Goal: Information Seeking & Learning: Compare options

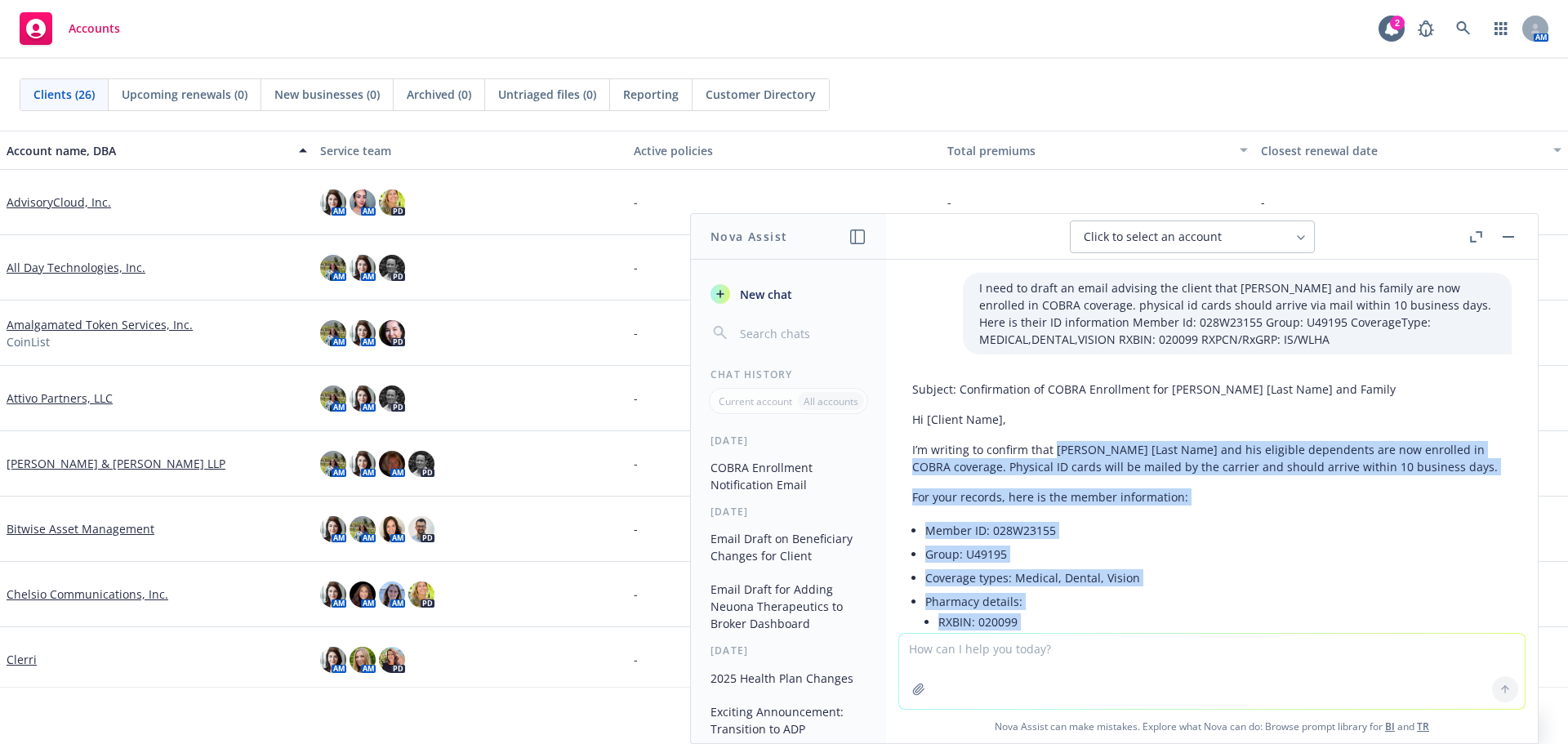
scroll to position [347, 0]
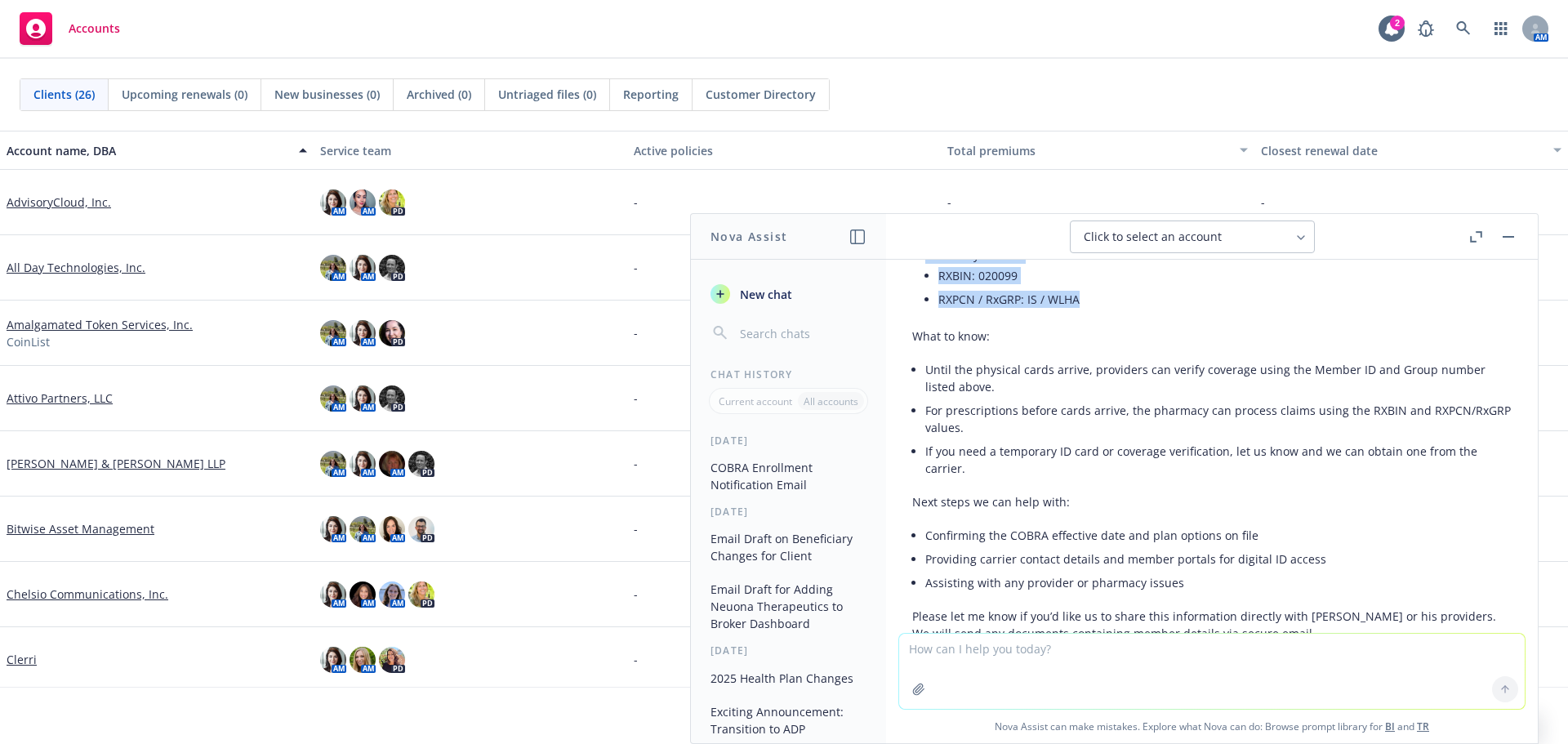
click at [1515, 239] on button "button" at bounding box center [1508, 236] width 20 height 20
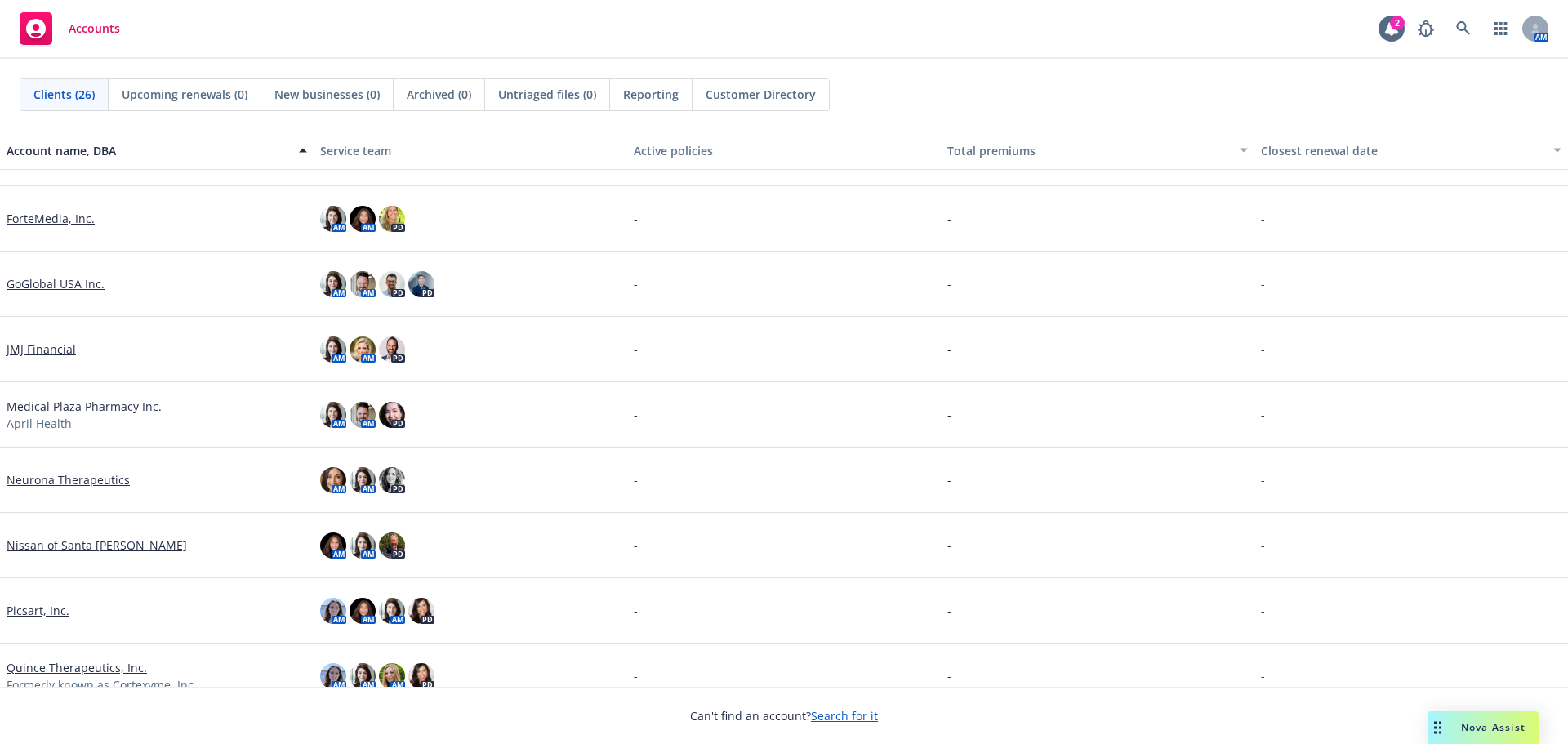
scroll to position [1182, 0]
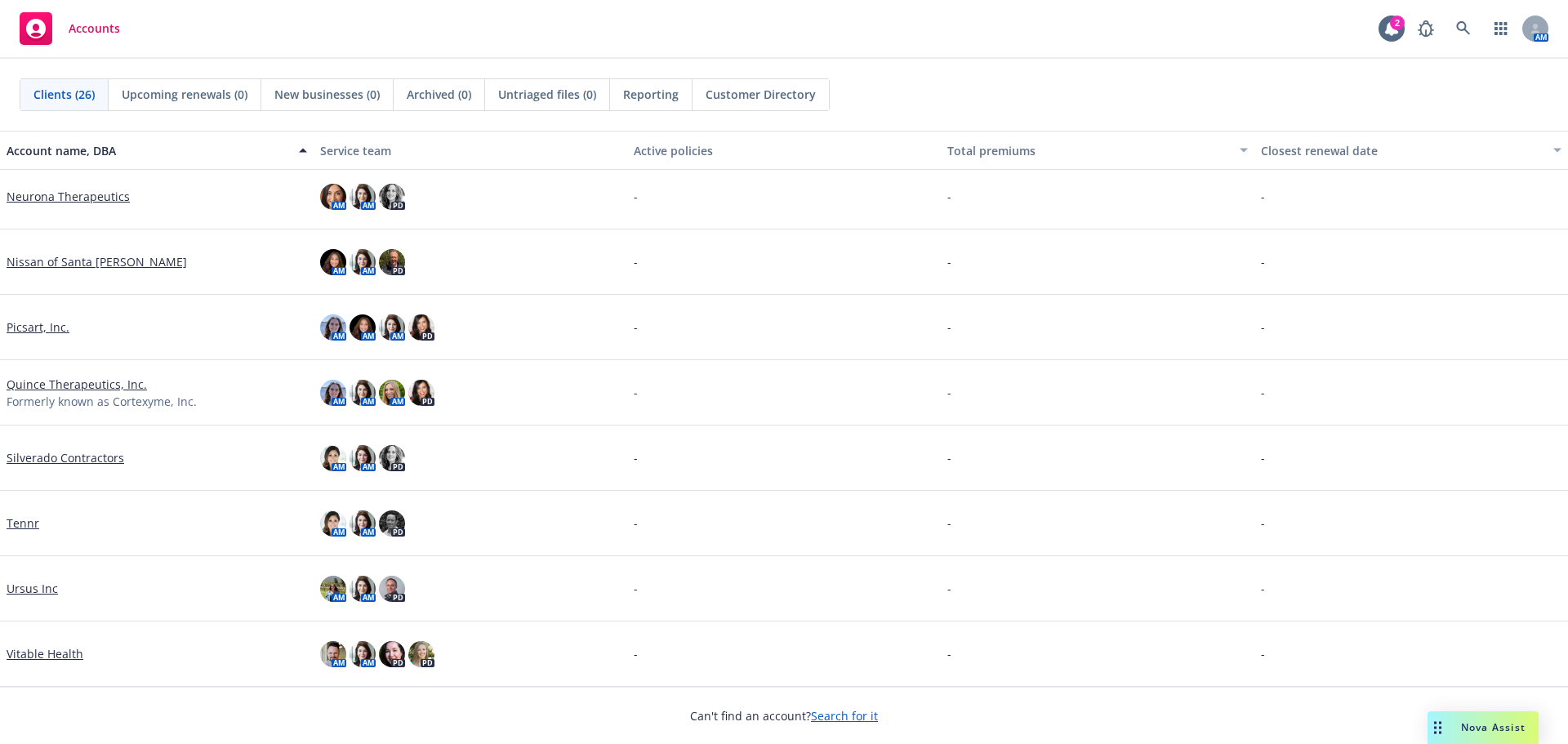
click at [29, 655] on link "Vitable Health" at bounding box center [45, 654] width 77 height 17
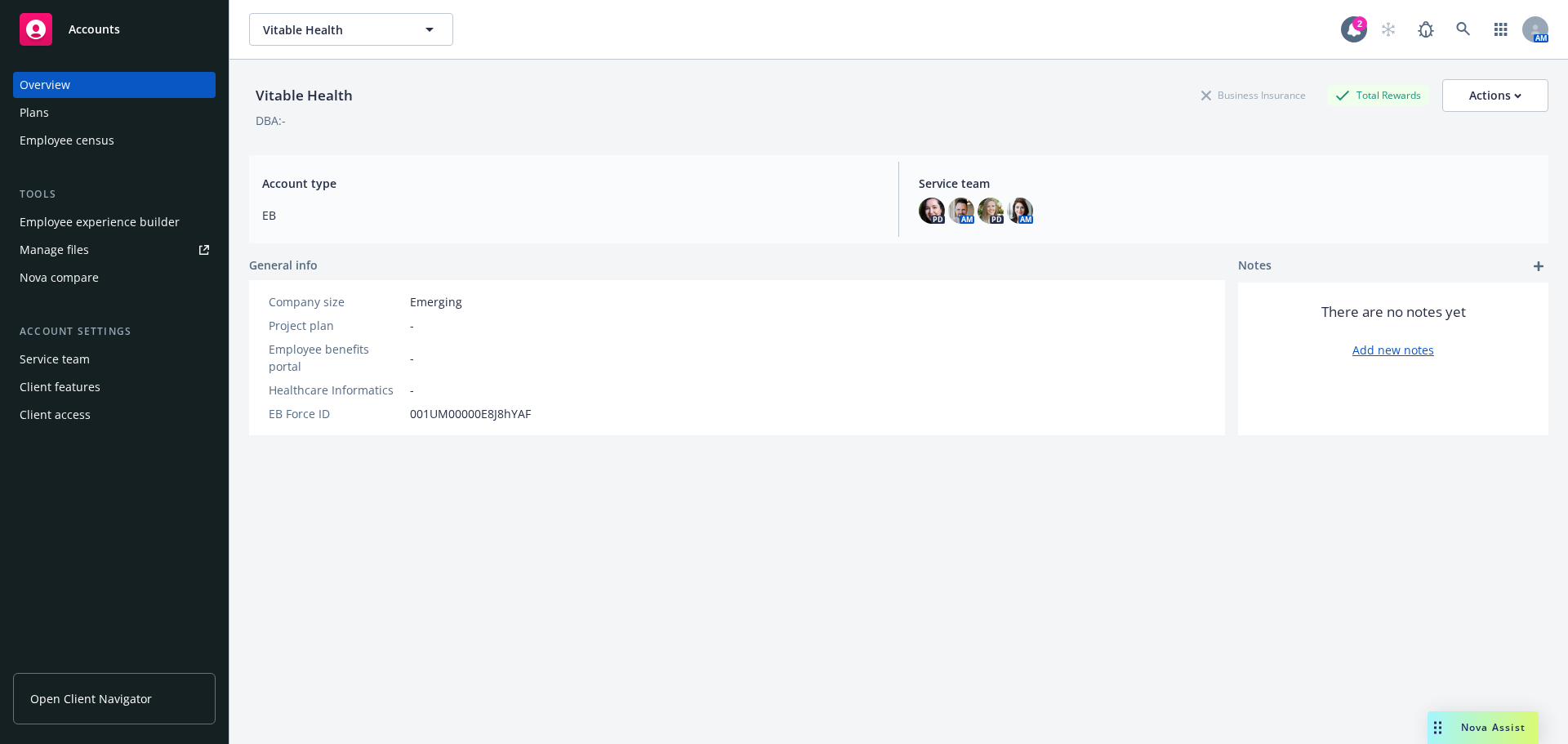
click at [53, 120] on div "Plans" at bounding box center [114, 113] width 189 height 26
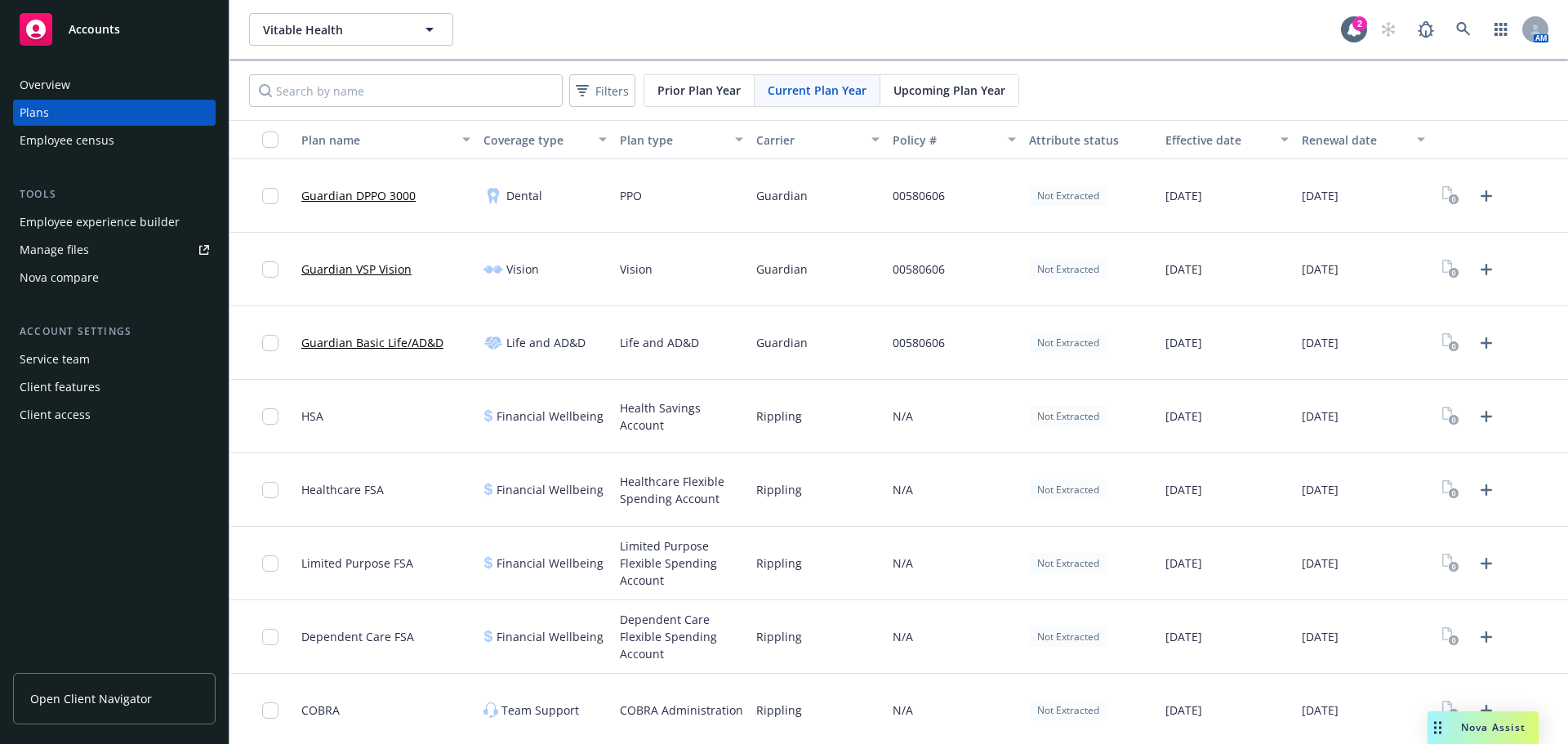
click at [379, 191] on link "Guardian DPPO 3000" at bounding box center [358, 196] width 114 height 17
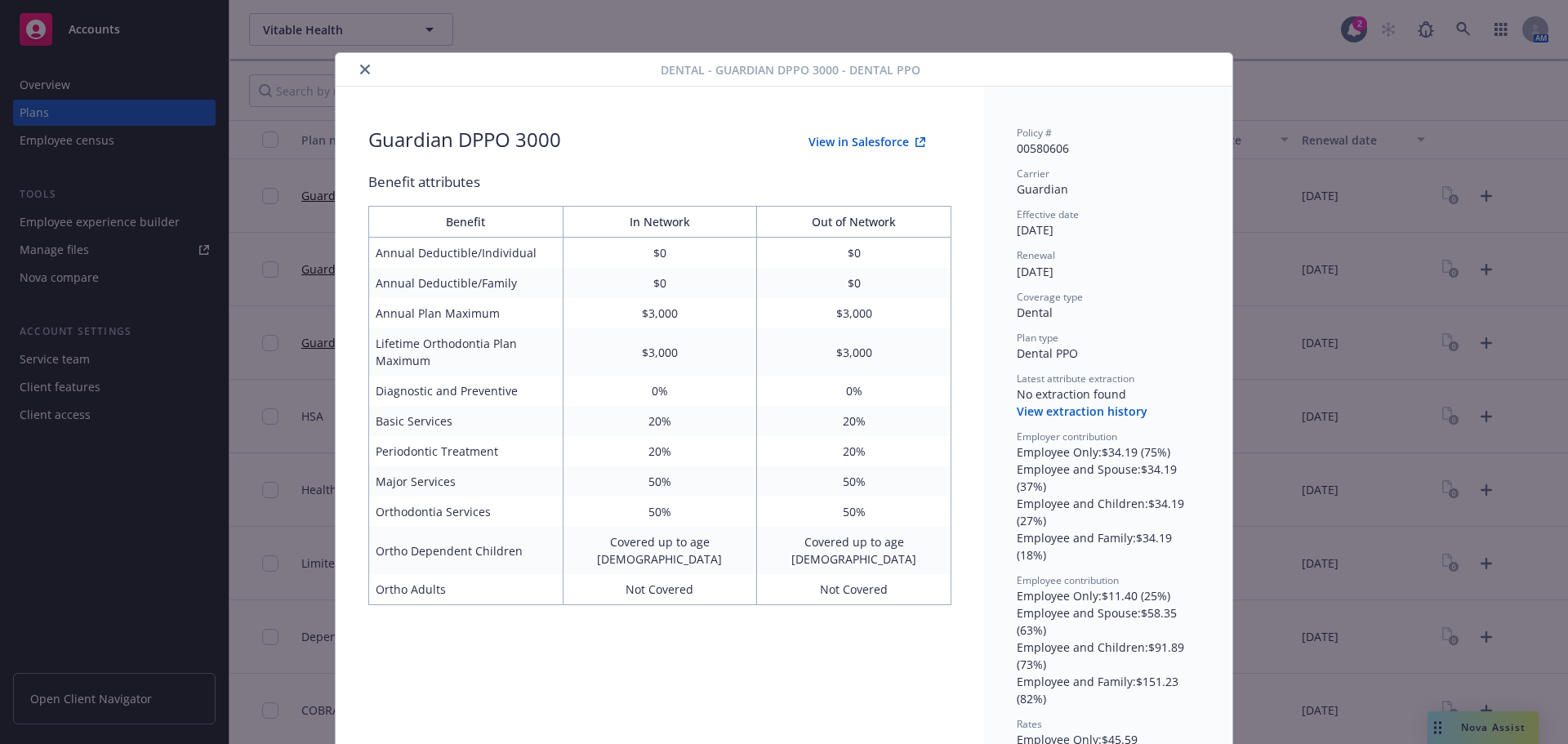
scroll to position [49, 0]
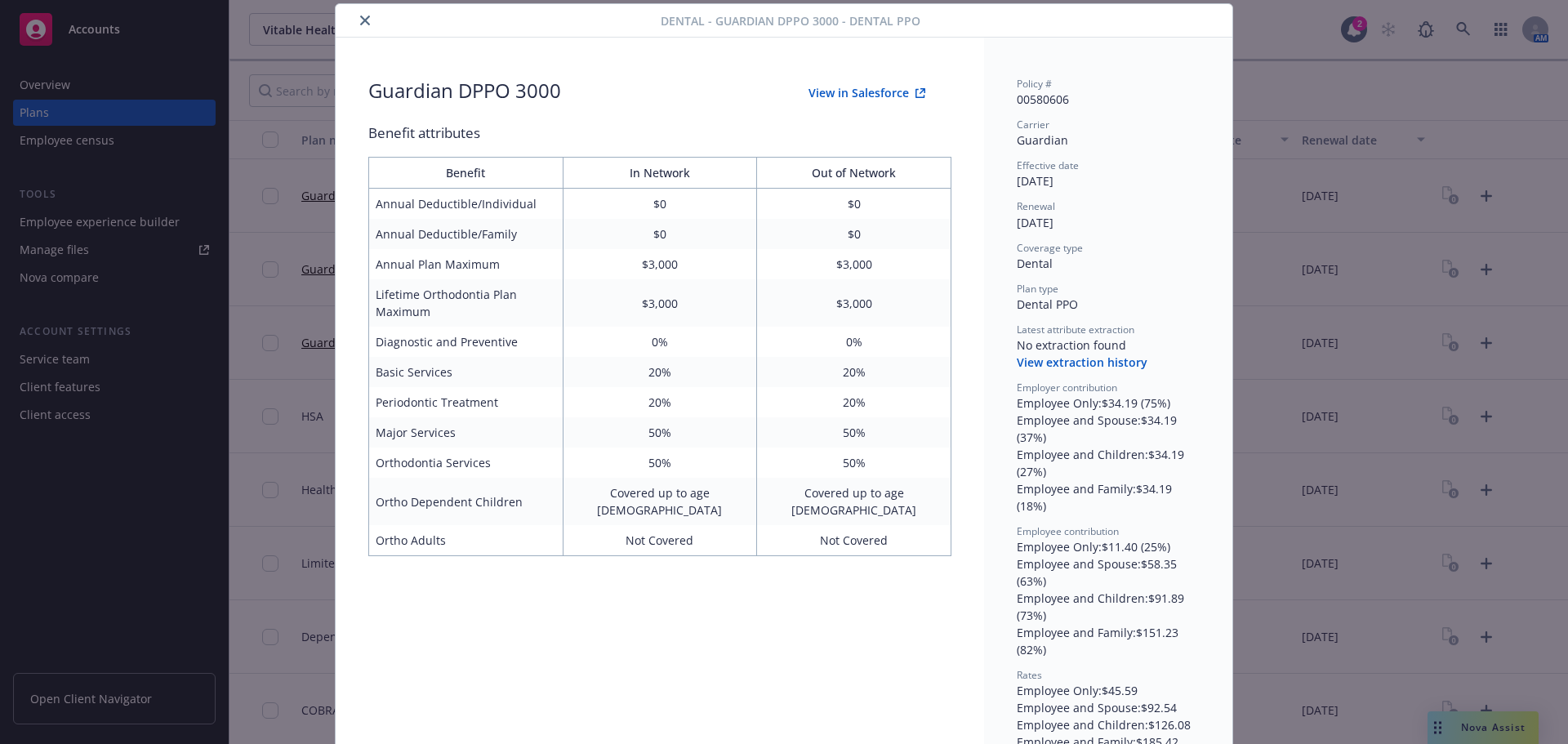
click at [1092, 363] on button "View extraction history" at bounding box center [1082, 362] width 131 height 16
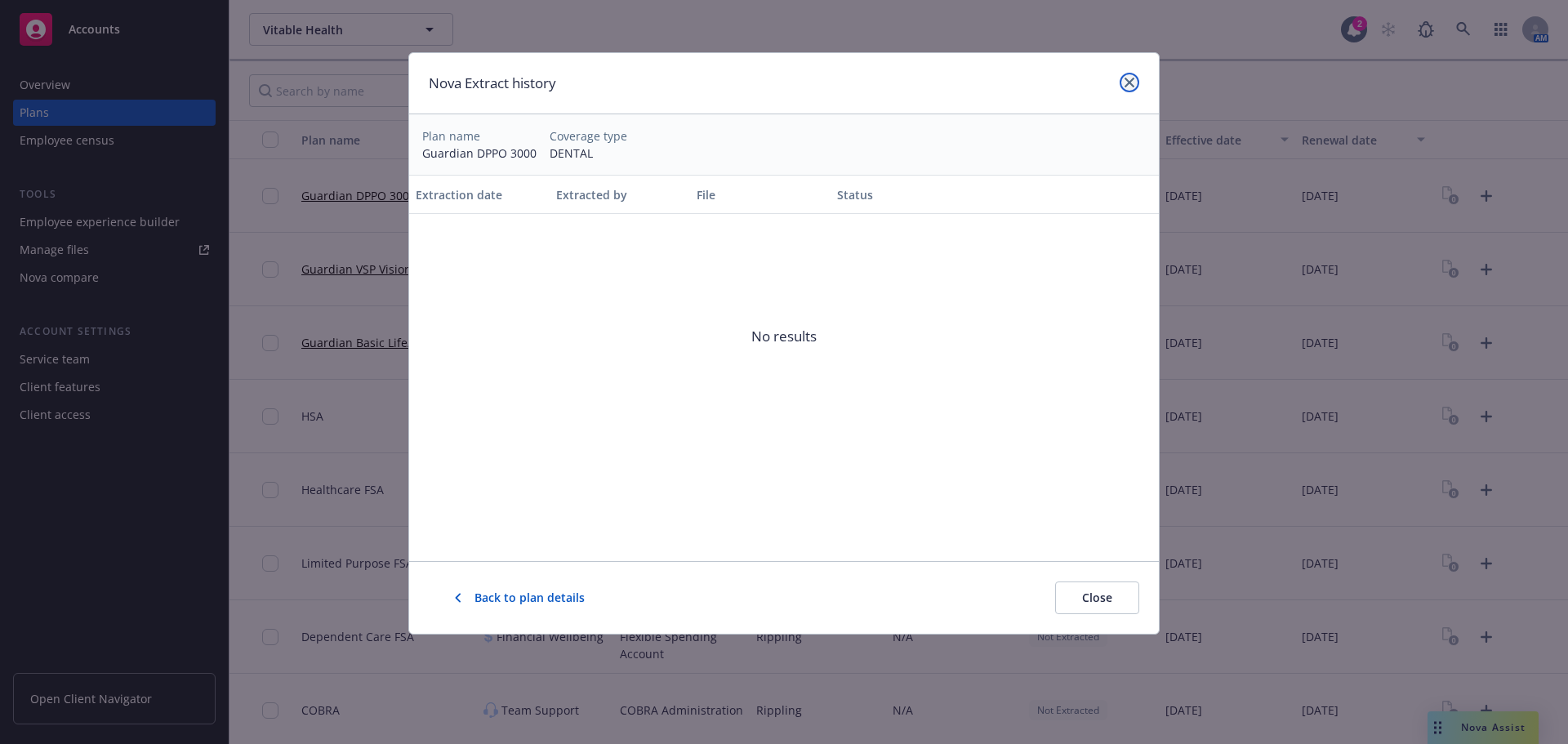
click at [1129, 86] on icon "close" at bounding box center [1129, 82] width 9 height 9
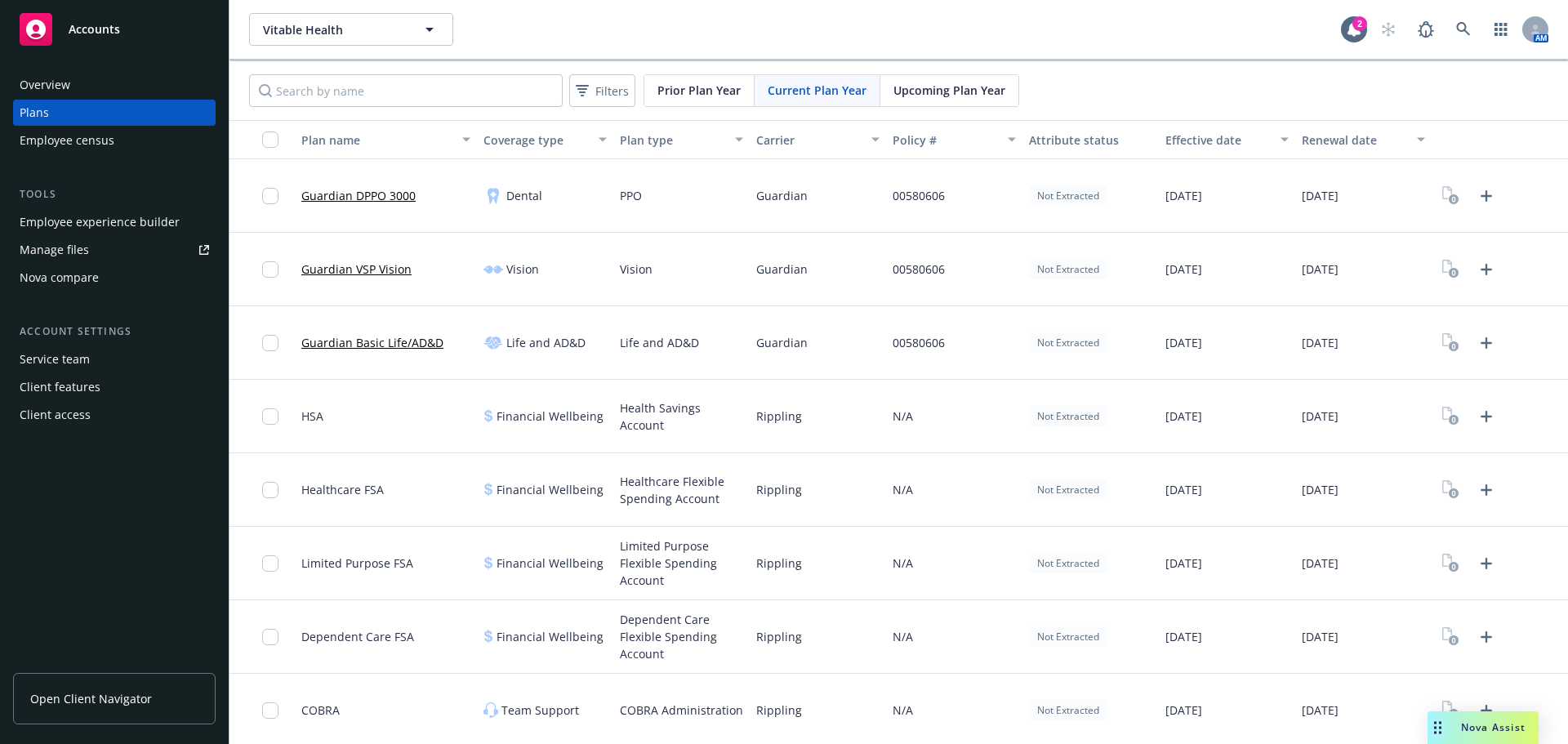
scroll to position [3, 0]
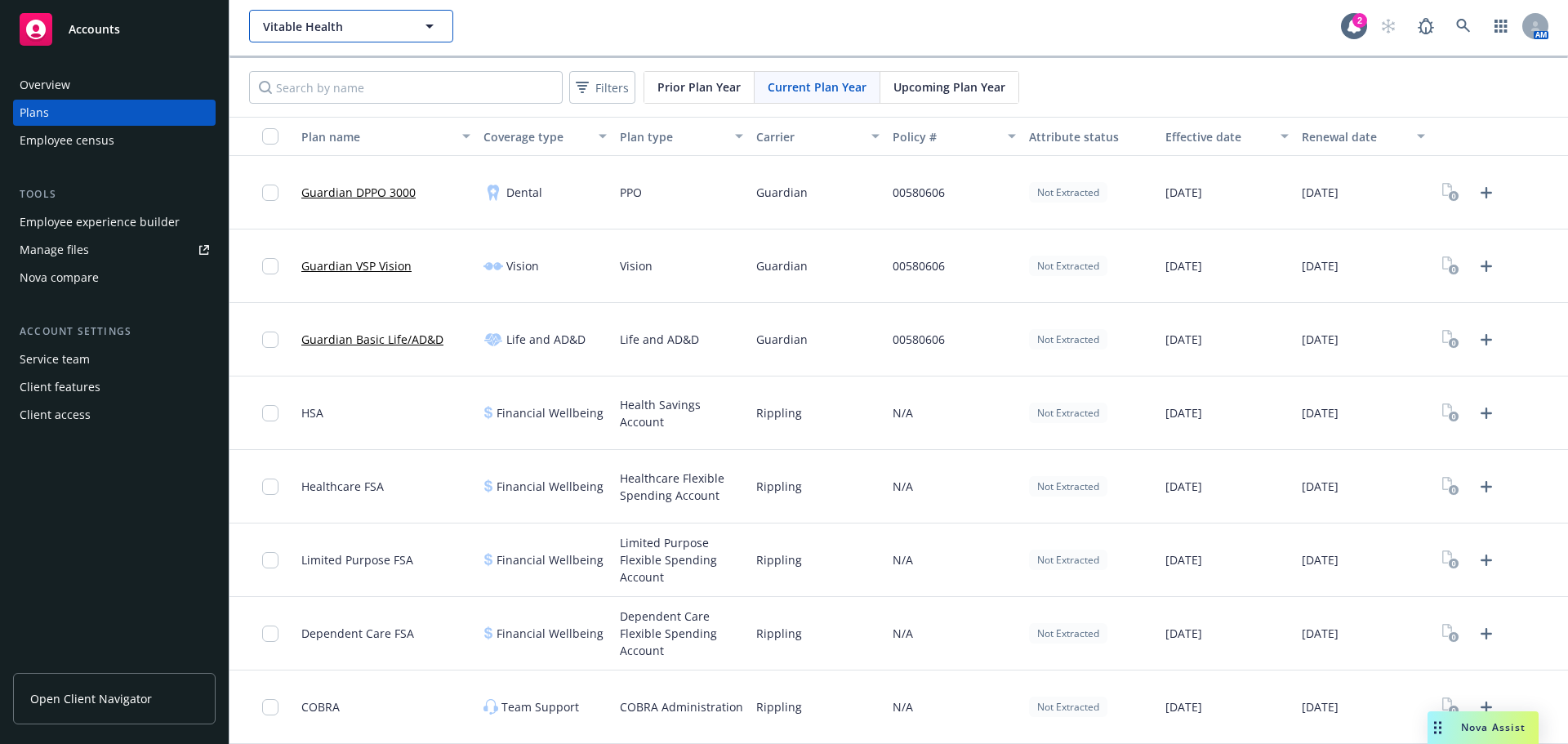
click at [330, 12] on button "Vitable Health" at bounding box center [351, 25] width 204 height 33
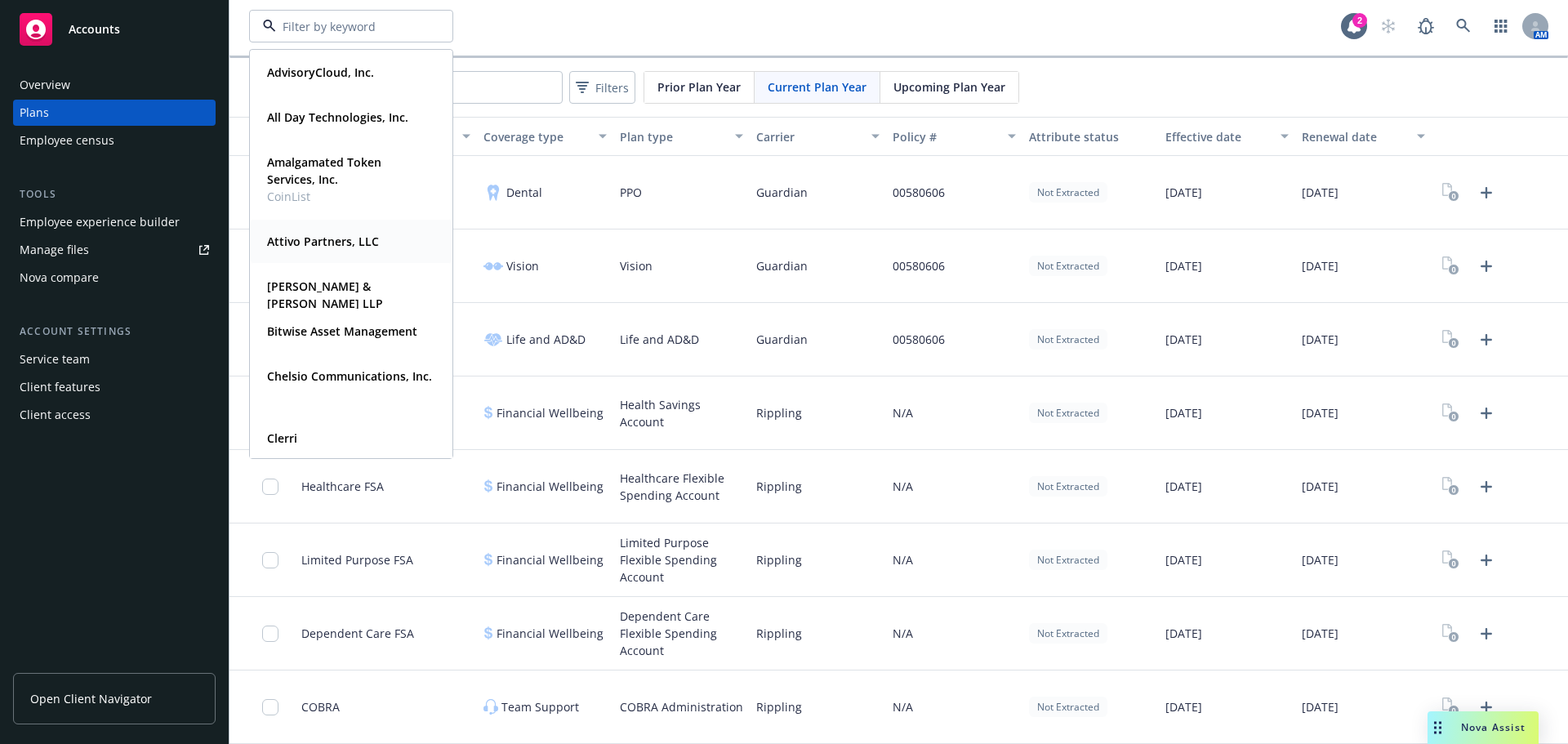
click at [326, 235] on strong "Attivo Partners, LLC" at bounding box center [323, 241] width 112 height 15
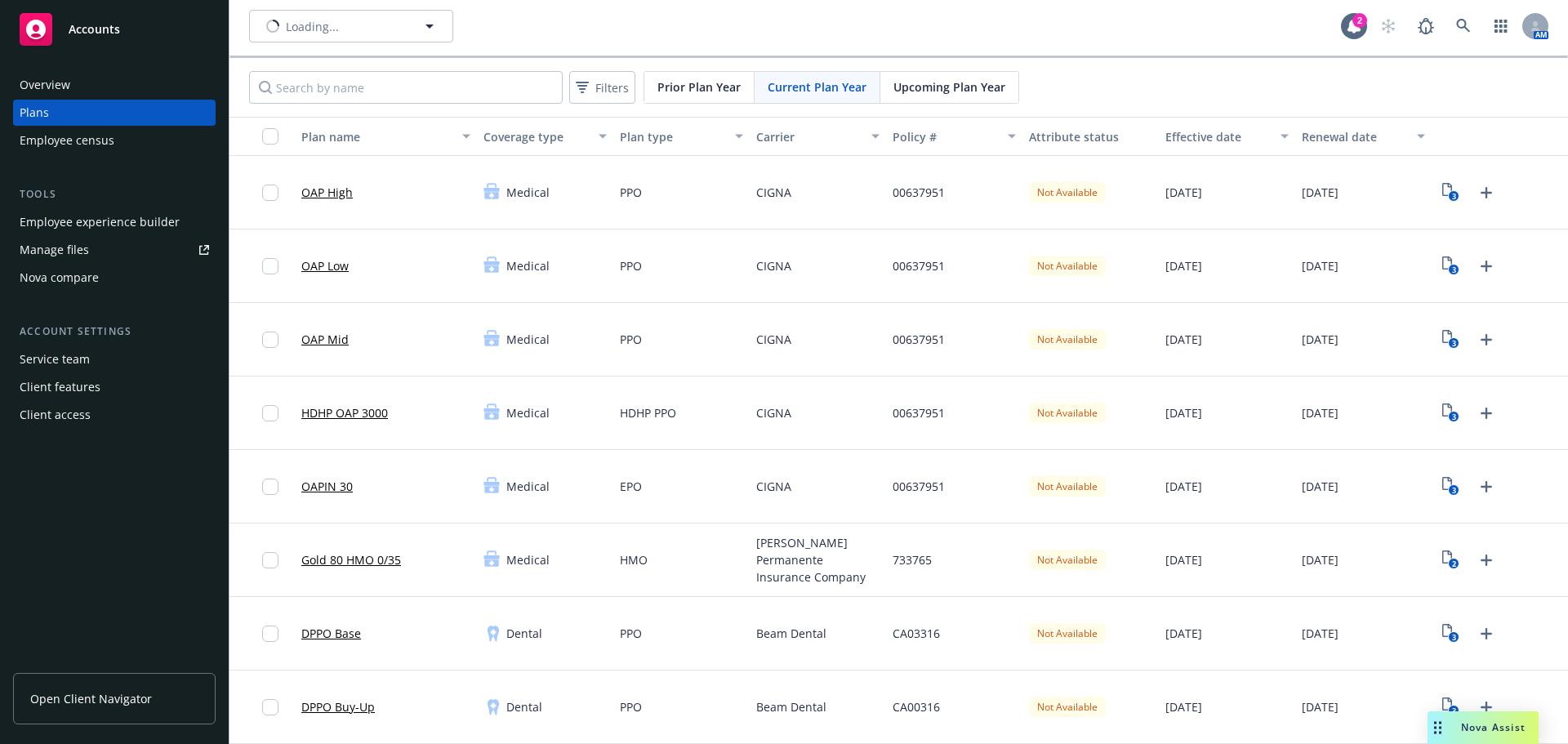
type input "Attivo Partners, LLC"
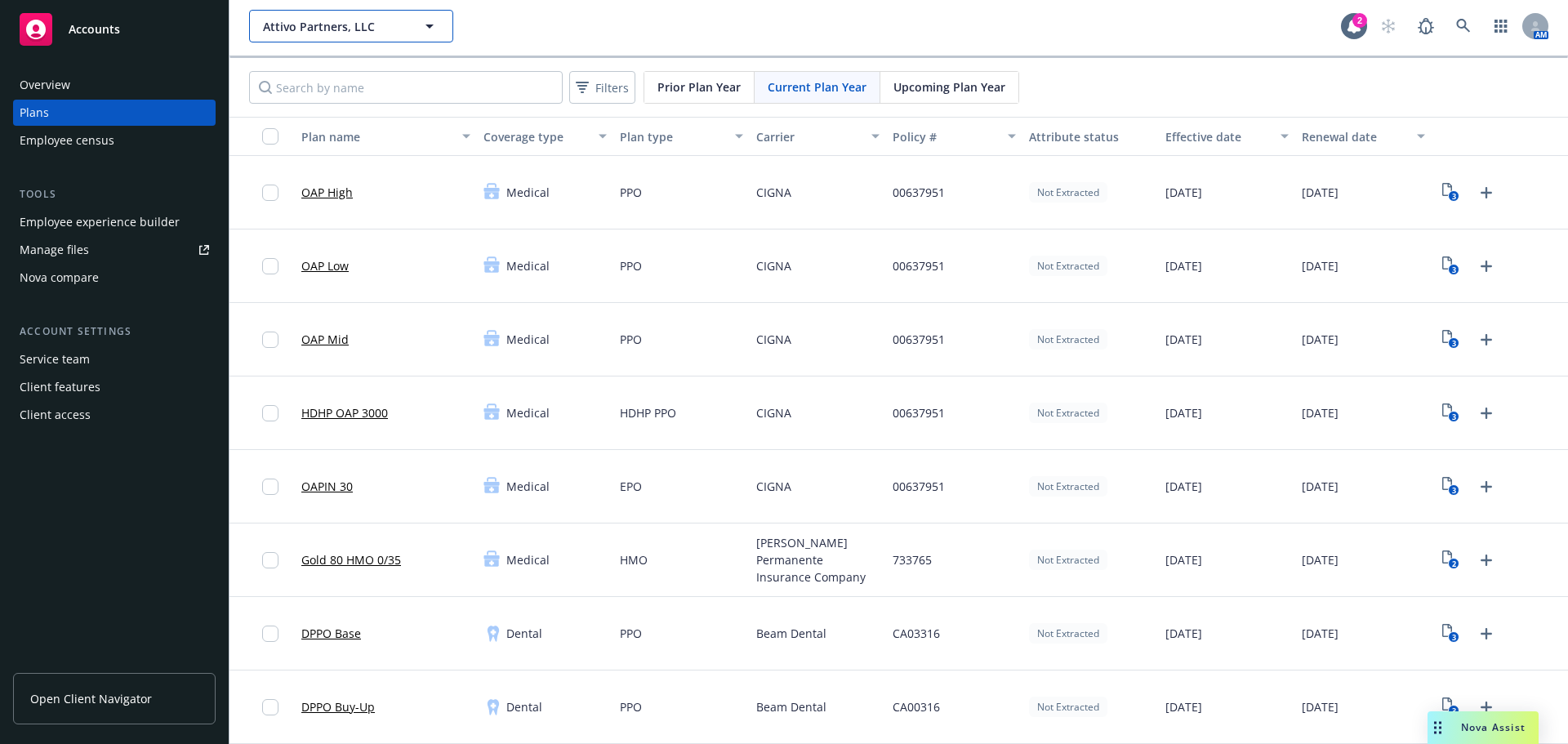
click at [384, 27] on span "Attivo Partners, LLC" at bounding box center [333, 26] width 141 height 17
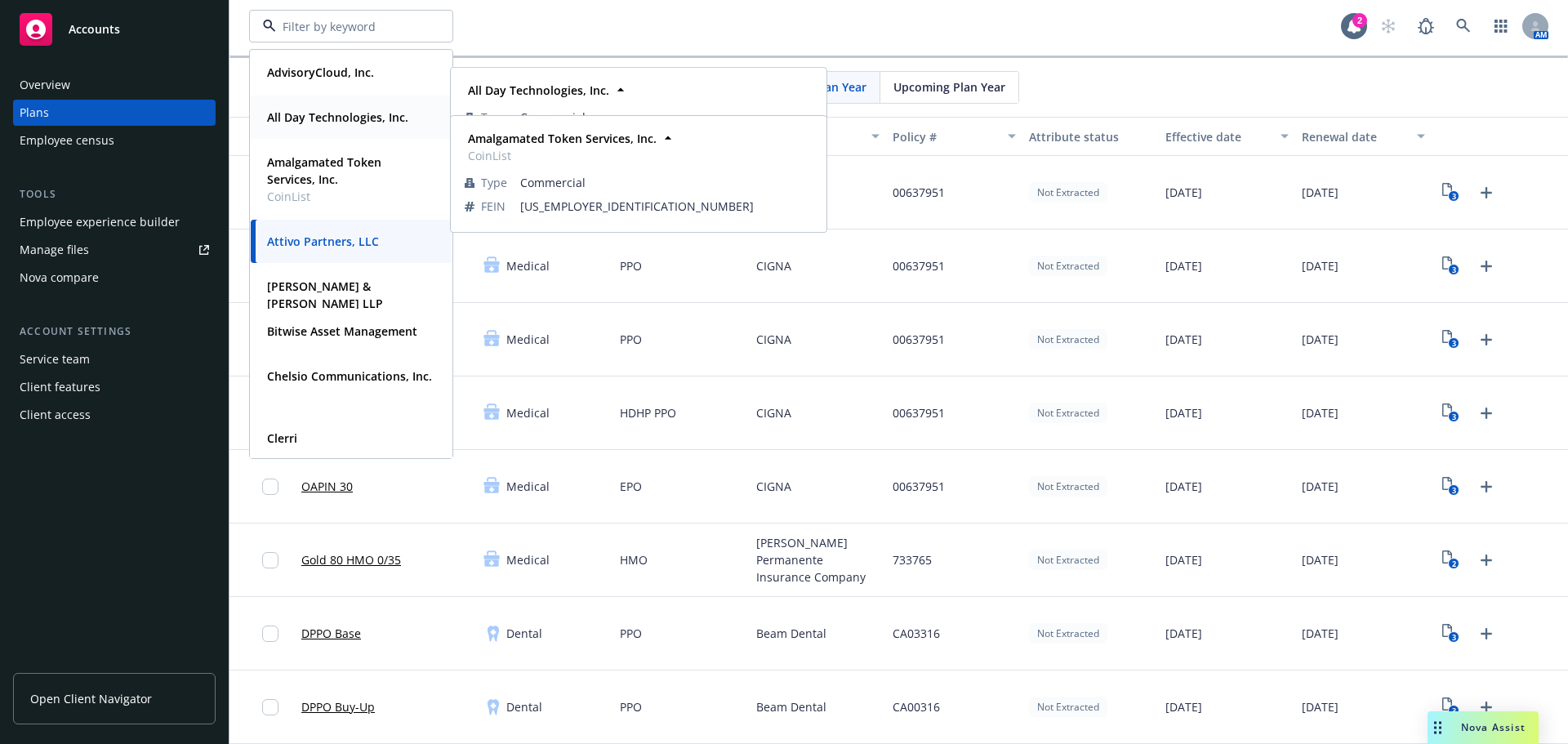
click at [323, 114] on strong "All Day Technologies, Inc." at bounding box center [338, 117] width 141 height 15
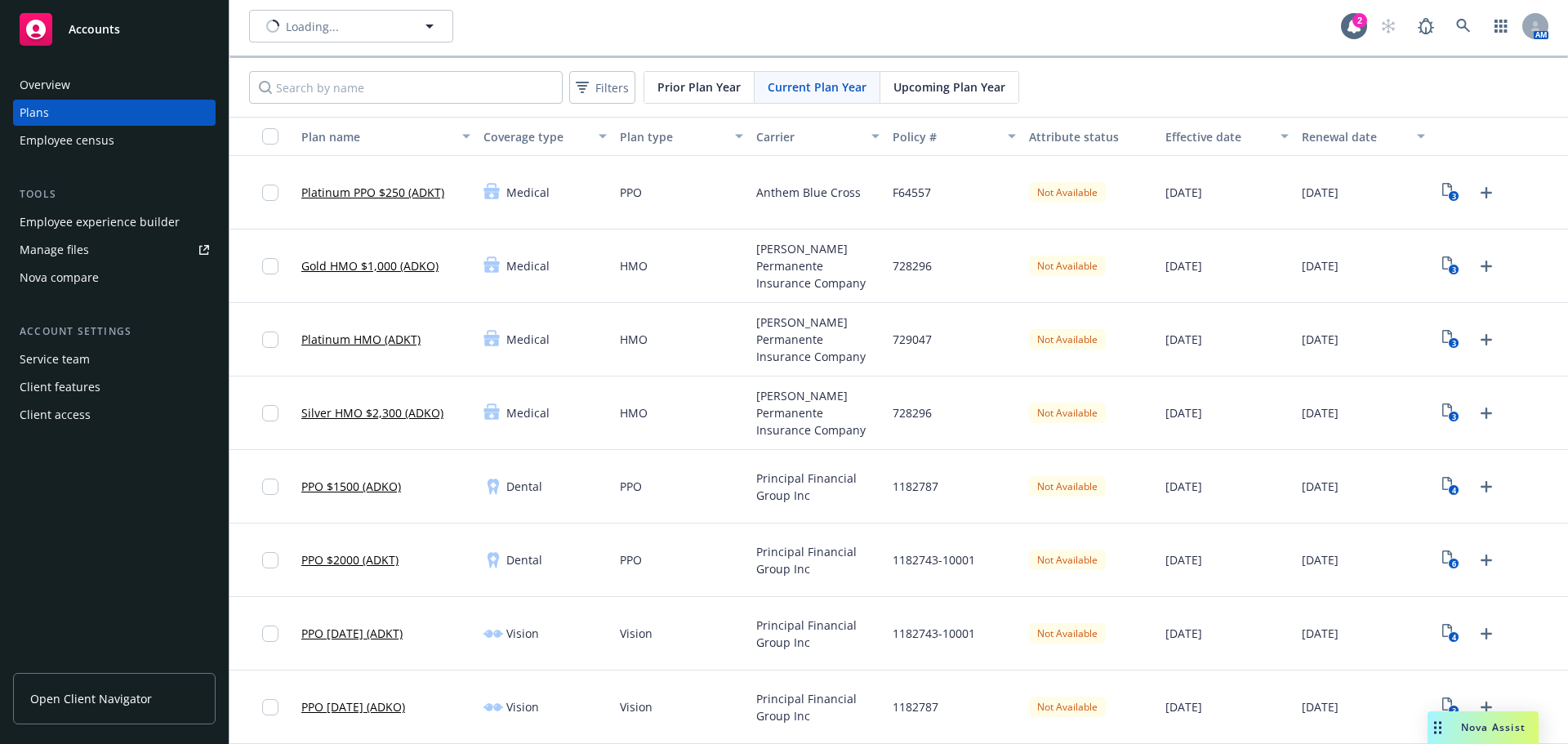
type input "All Day Technologies, Inc."
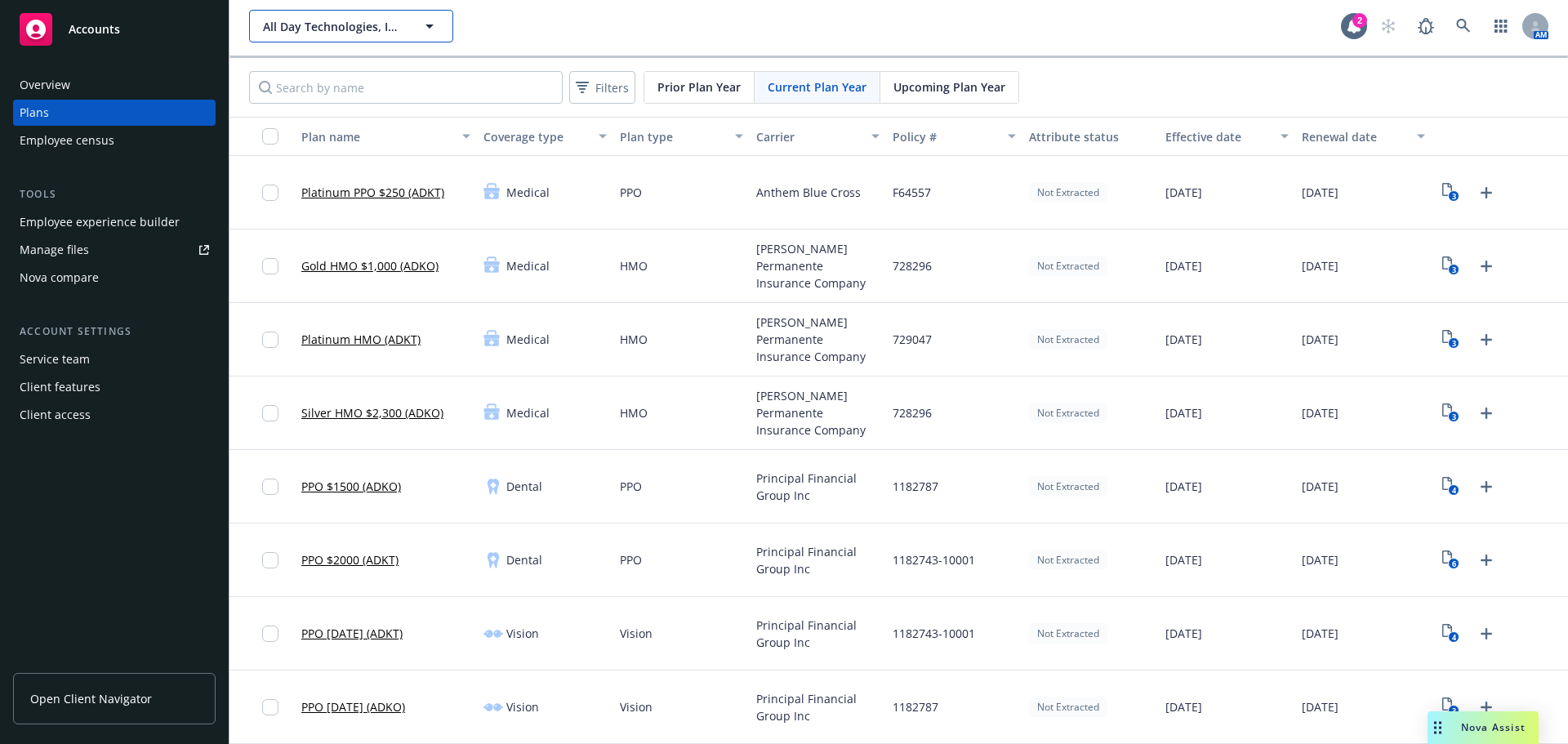
click at [350, 34] on span "All Day Technologies, Inc." at bounding box center [333, 26] width 141 height 17
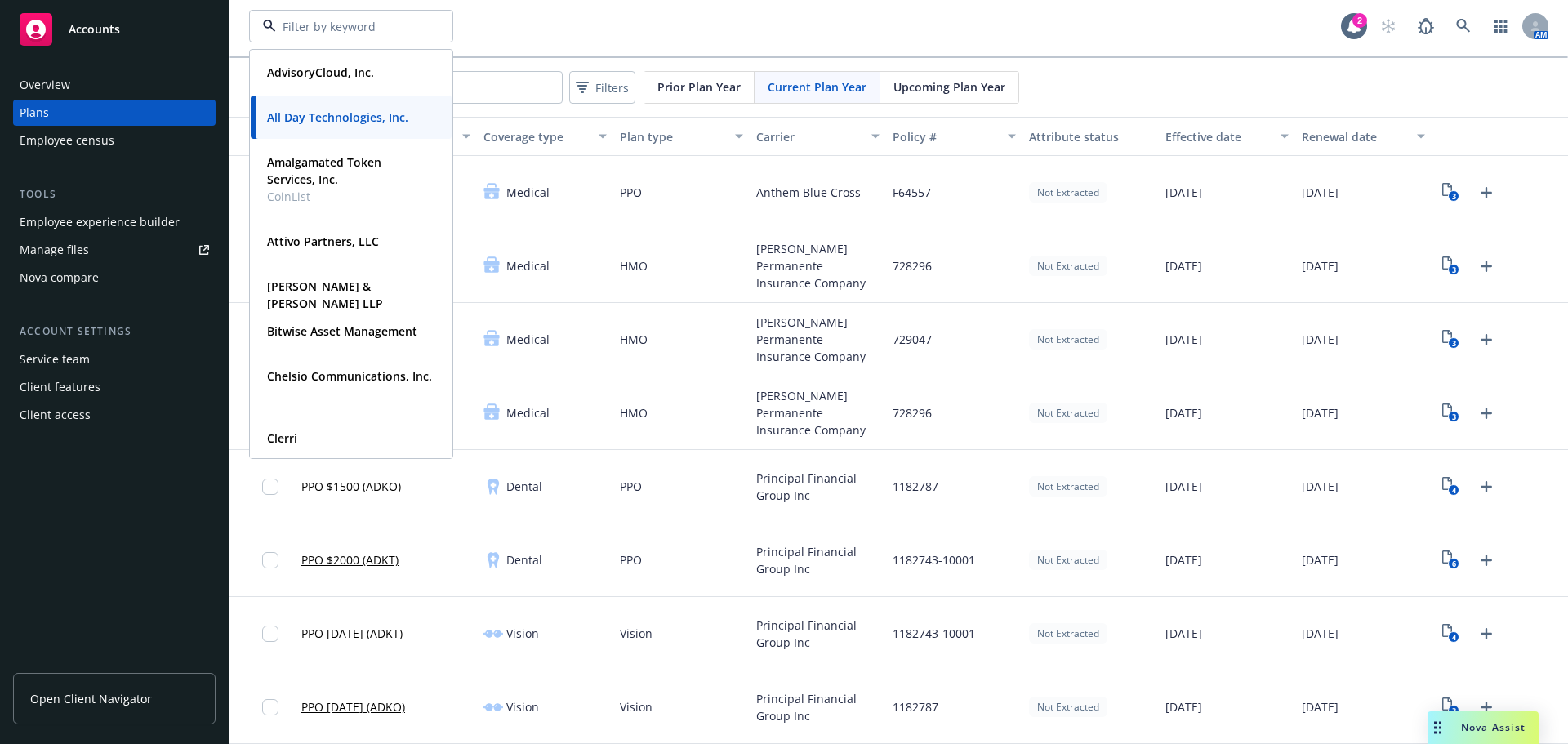
click at [602, 27] on div "AdvisoryCloud, Inc. Type Commercial FEIN [US_EMPLOYER_IDENTIFICATION_NUMBER] Al…" at bounding box center [796, 25] width 1092 height 33
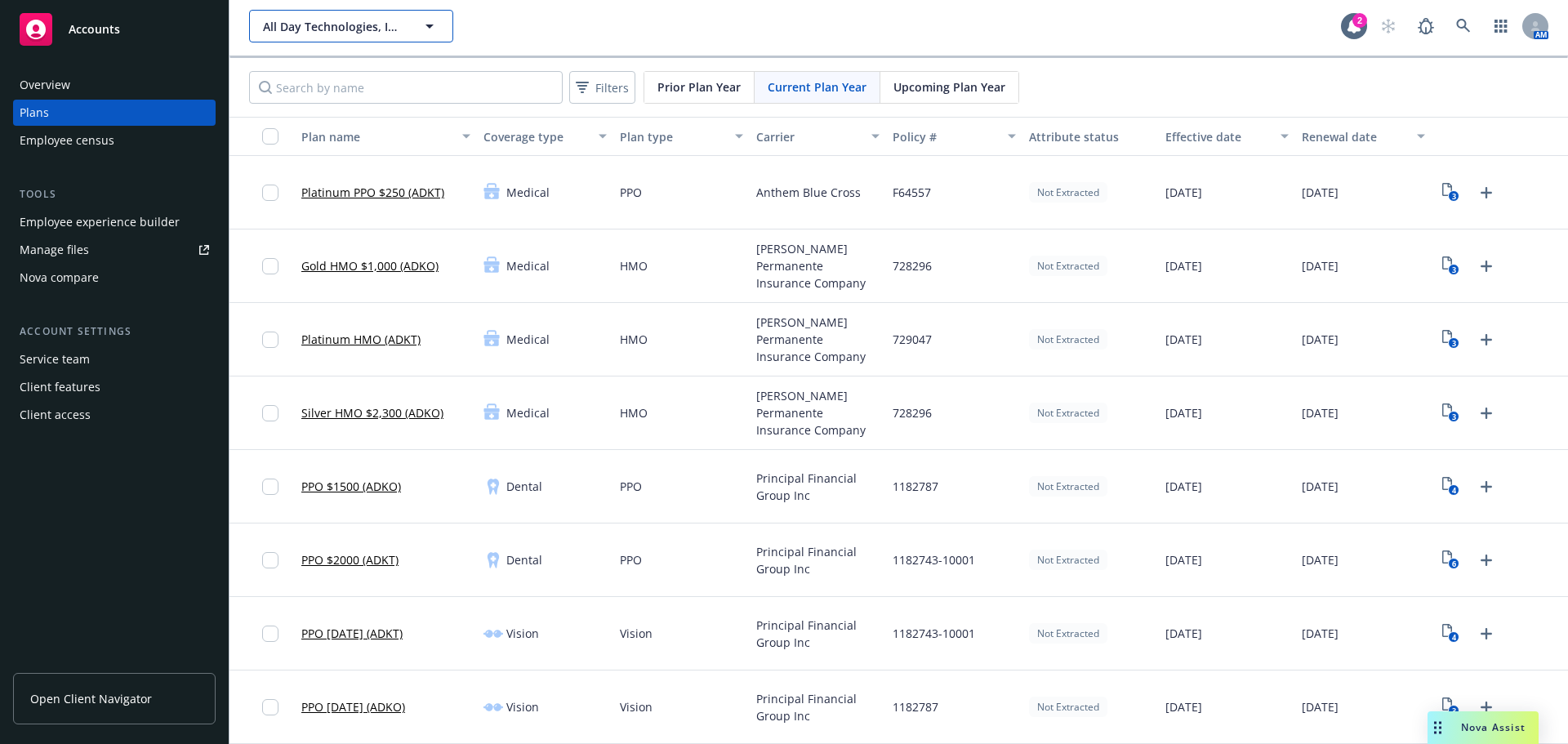
click at [395, 9] on button "All Day Technologies, Inc." at bounding box center [351, 25] width 204 height 33
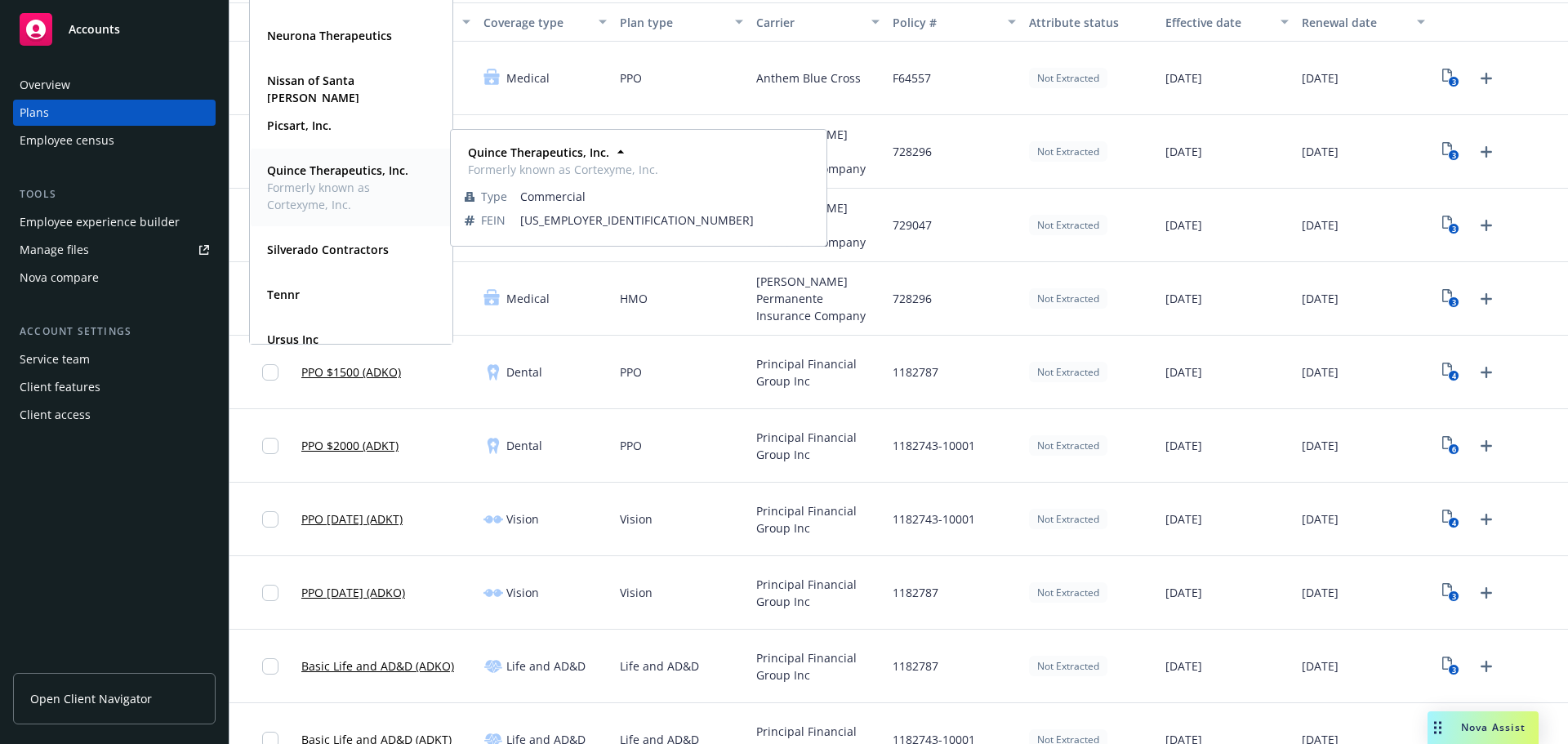
scroll to position [880, 0]
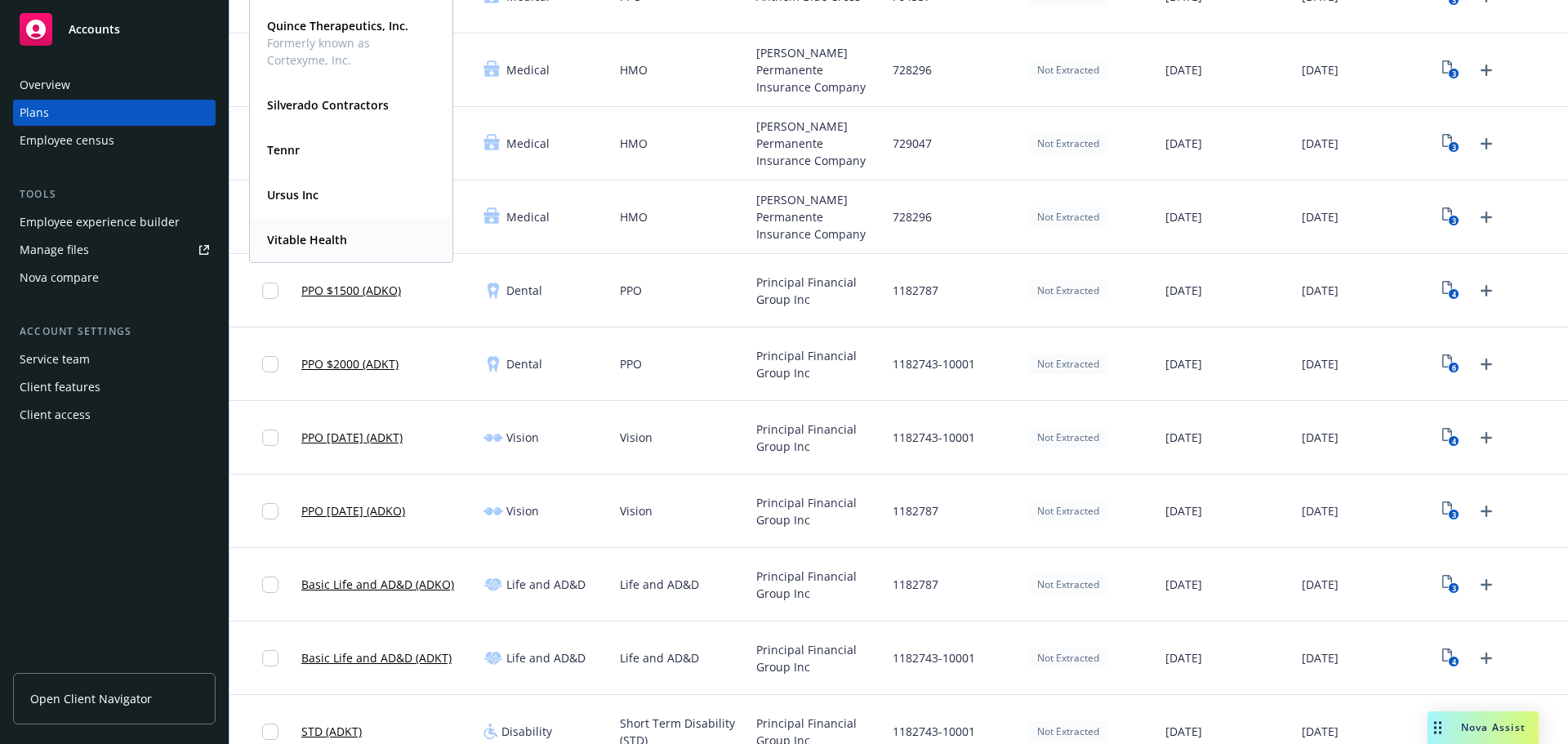
click at [314, 227] on div "Vitable Health Type Commercial" at bounding box center [350, 240] width 201 height 43
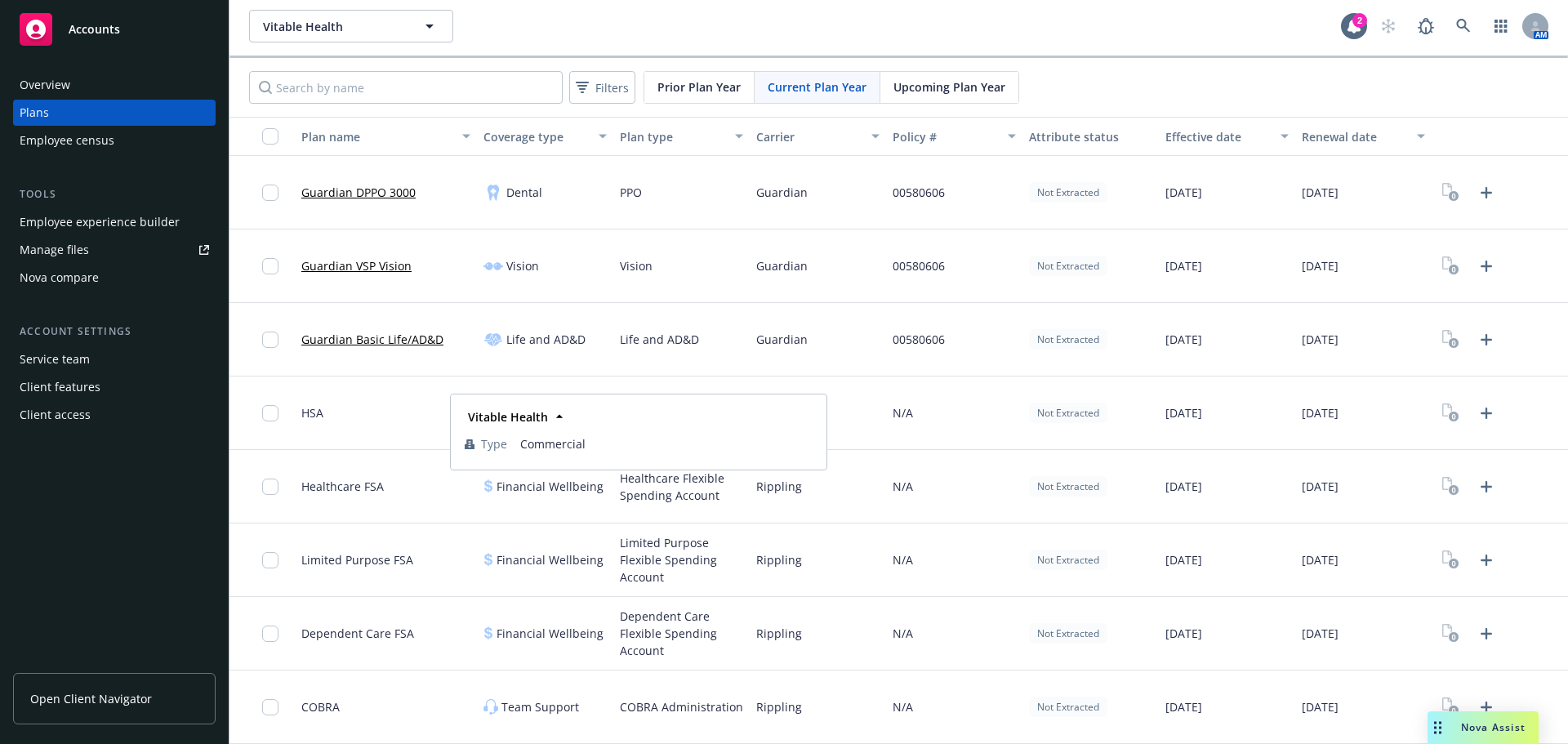
scroll to position [3, 0]
click at [391, 339] on link "Guardian Basic Life/AD&D" at bounding box center [372, 339] width 142 height 17
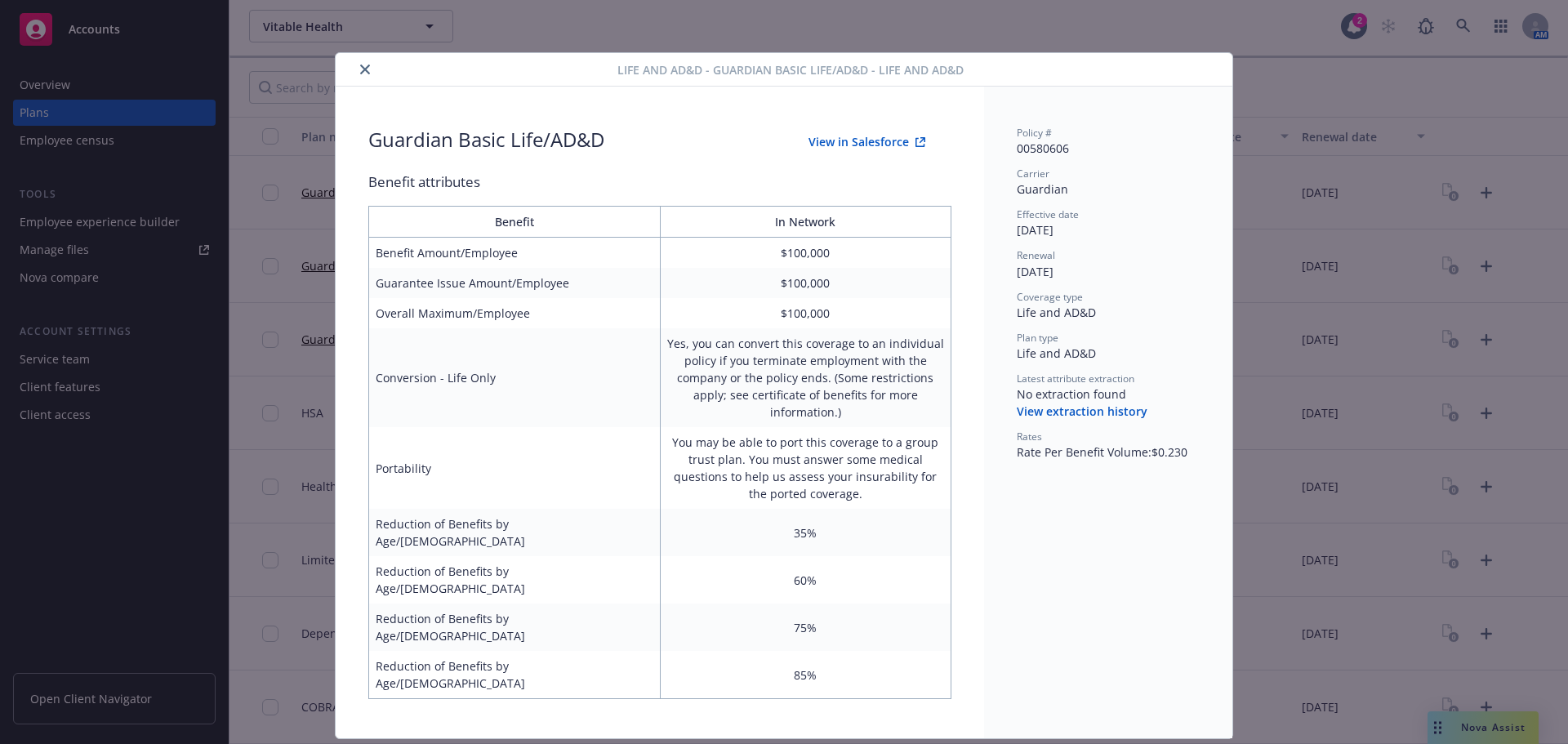
click at [365, 70] on icon "close" at bounding box center [364, 70] width 9 height 9
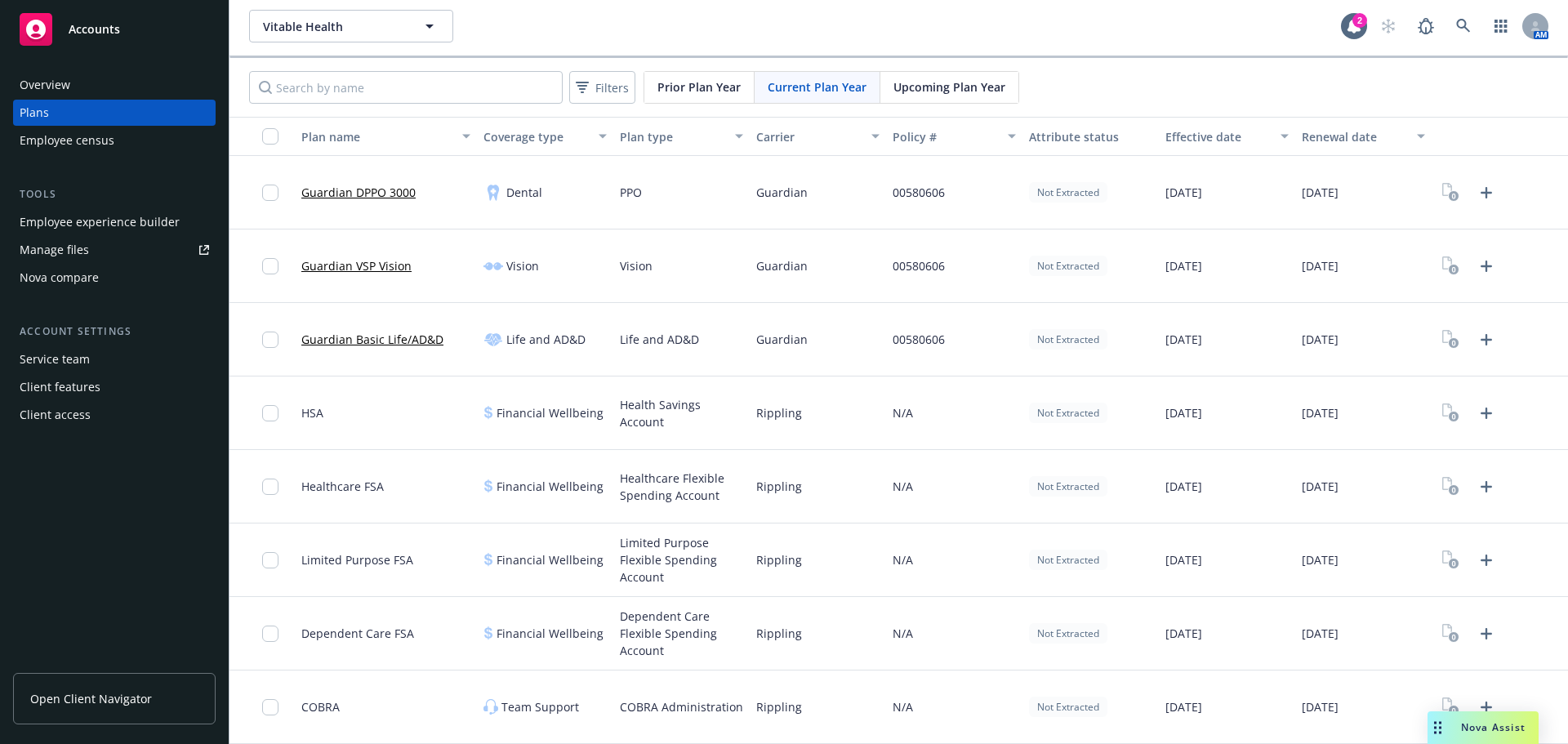
click at [94, 271] on div "Nova compare" at bounding box center [59, 278] width 79 height 26
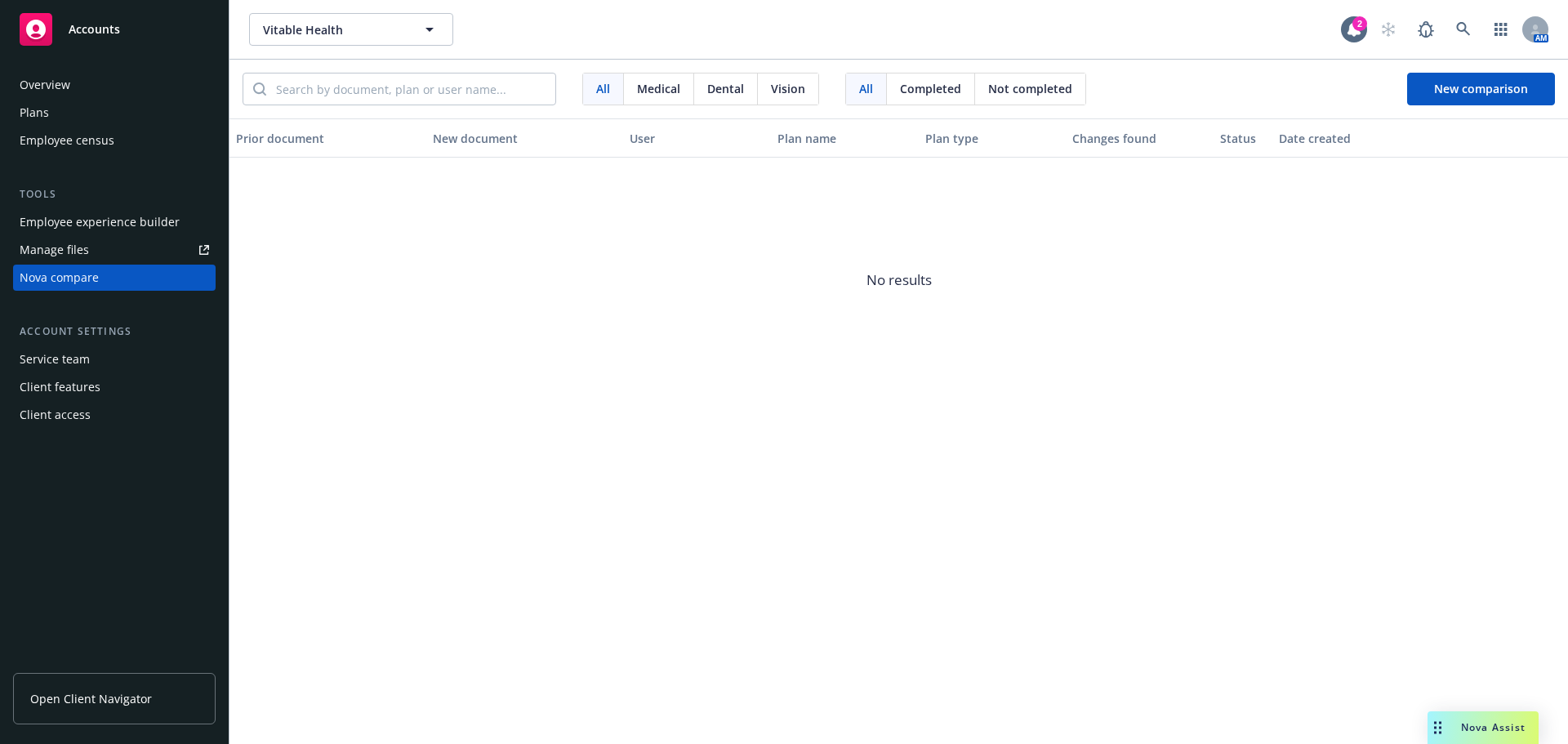
click at [41, 125] on div "Plans" at bounding box center [34, 113] width 29 height 26
